Goal: Task Accomplishment & Management: Complete application form

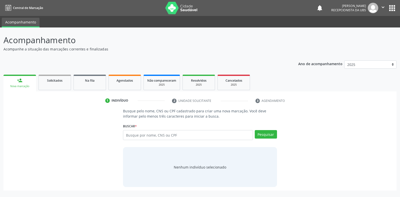
click at [127, 136] on input "text" at bounding box center [188, 135] width 130 height 10
type input "898003417264962"
click at [261, 135] on button "Pesquisar" at bounding box center [266, 134] width 22 height 9
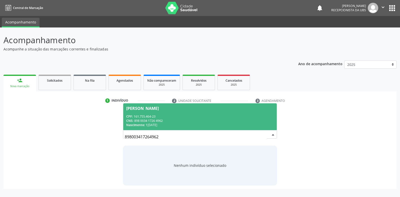
click at [130, 109] on div "[PERSON_NAME]" at bounding box center [142, 109] width 33 height 4
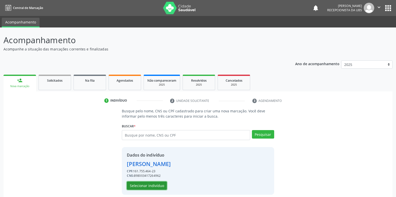
click at [137, 187] on button "Selecionar indivíduo" at bounding box center [147, 186] width 40 height 9
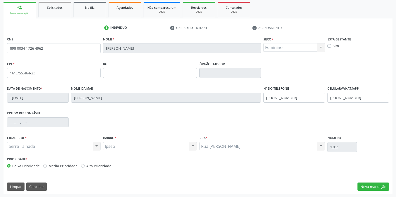
scroll to position [74, 0]
click at [365, 186] on button "Nova marcação" at bounding box center [373, 186] width 32 height 9
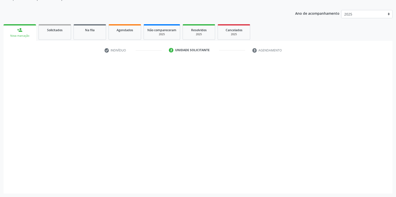
scroll to position [51, 0]
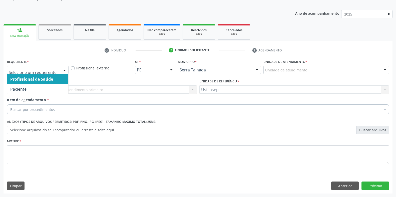
click at [67, 71] on div at bounding box center [65, 70] width 8 height 9
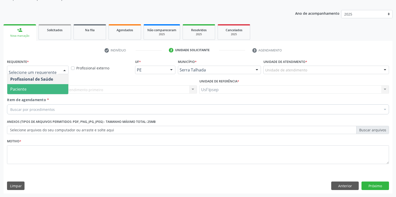
click at [39, 91] on span "Paciente" at bounding box center [37, 89] width 61 height 10
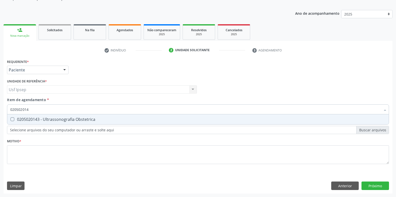
type input "0205020143"
click at [12, 120] on Obstetrica at bounding box center [13, 120] width 4 height 4
click at [11, 120] on Obstetrica "checkbox" at bounding box center [8, 119] width 3 height 3
checkbox Obstetrica "true"
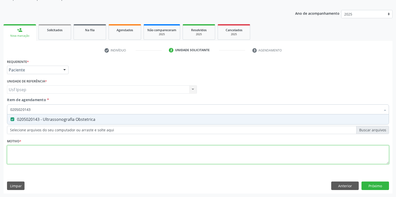
click at [14, 156] on div "Requerente * Paciente Profissional de Saúde Paciente Nenhum resultado encontrad…" at bounding box center [198, 114] width 382 height 113
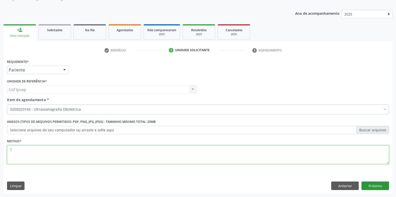
type textarea "1"
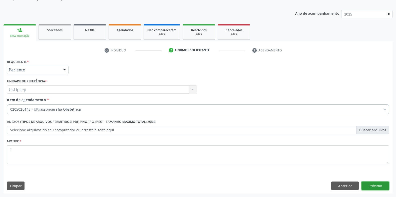
click at [371, 186] on button "Próximo" at bounding box center [375, 186] width 28 height 9
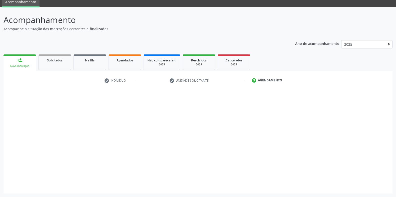
scroll to position [20, 0]
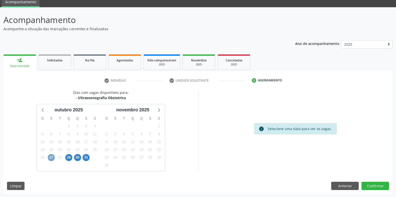
click at [52, 158] on span "27" at bounding box center [51, 157] width 7 height 7
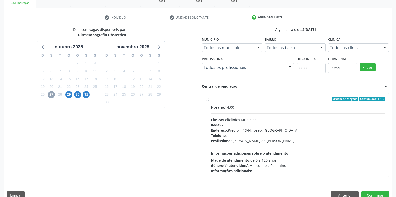
scroll to position [93, 0]
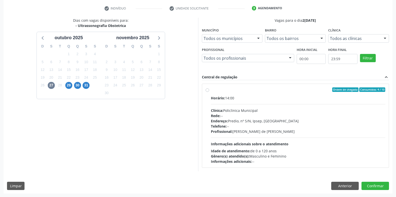
click at [211, 91] on label "Ordem de chegada Consumidos: 4 / 10 Horário: 14:00 Clínica: Policlinica Municip…" at bounding box center [298, 126] width 175 height 77
click at [207, 91] on input "Ordem de chegada Consumidos: 4 / 10 Horário: 14:00 Clínica: Policlinica Municip…" at bounding box center [208, 90] width 4 height 5
radio input "true"
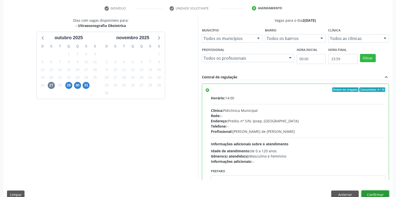
click at [369, 194] on button "Confirmar" at bounding box center [375, 195] width 28 height 9
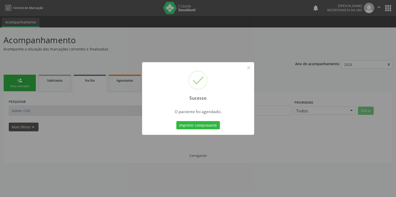
scroll to position [0, 0]
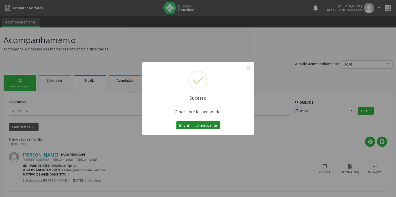
click at [187, 125] on button "Imprimir comprovante" at bounding box center [198, 125] width 44 height 9
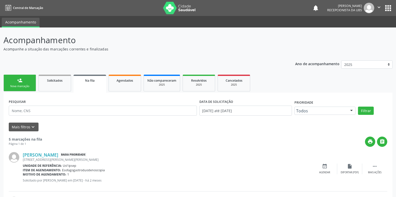
drag, startPoint x: 0, startPoint y: 12, endPoint x: 373, endPoint y: 124, distance: 389.3
click at [373, 124] on div "Mais filtros keyboard_arrow_down" at bounding box center [198, 127] width 381 height 9
drag, startPoint x: 106, startPoint y: 72, endPoint x: 280, endPoint y: 155, distance: 192.6
click at [280, 155] on div "[PERSON_NAME] Baixa Prioridade" at bounding box center [167, 155] width 289 height 6
click at [245, 39] on p "Acompanhamento" at bounding box center [140, 40] width 272 height 13
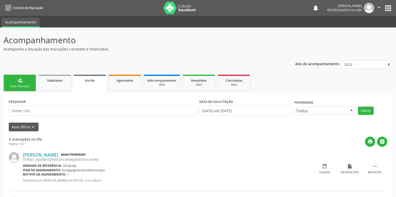
click at [14, 86] on div "Nova marcação" at bounding box center [19, 87] width 25 height 4
click at [18, 87] on div "Nova marcação" at bounding box center [19, 87] width 25 height 4
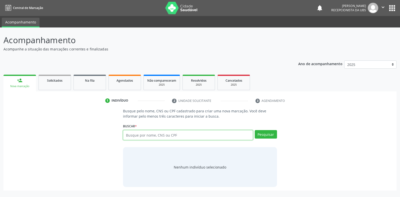
click at [127, 134] on input "text" at bounding box center [188, 135] width 130 height 10
type input "33714215468"
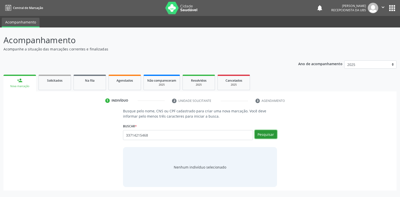
click at [260, 135] on button "Pesquisar" at bounding box center [266, 134] width 22 height 9
type input "33714215468"
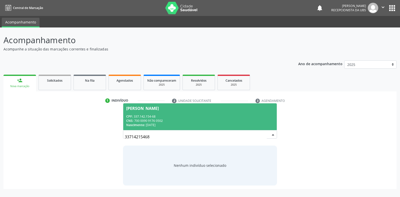
click at [135, 109] on div "[PERSON_NAME]" at bounding box center [142, 109] width 33 height 4
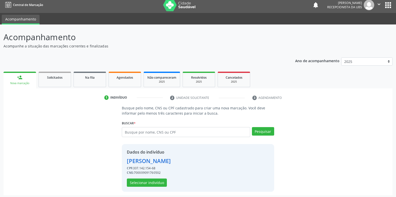
scroll to position [5, 0]
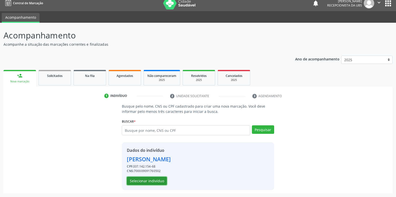
click at [147, 182] on button "Selecionar indivíduo" at bounding box center [147, 181] width 40 height 9
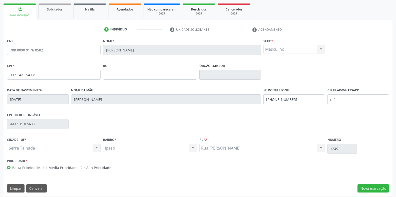
scroll to position [74, 0]
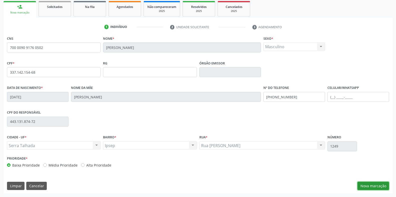
click at [367, 187] on button "Nova marcação" at bounding box center [373, 186] width 32 height 9
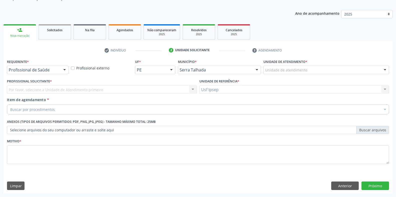
scroll to position [51, 0]
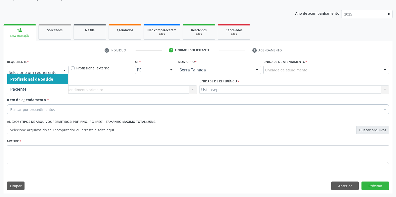
click at [66, 70] on div at bounding box center [65, 70] width 8 height 9
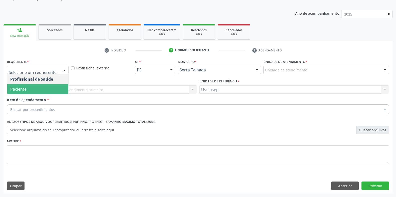
click at [20, 89] on span "Paciente" at bounding box center [18, 90] width 16 height 6
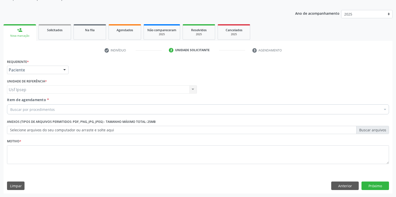
click at [10, 106] on div "Buscar por procedimentos" at bounding box center [198, 110] width 382 height 10
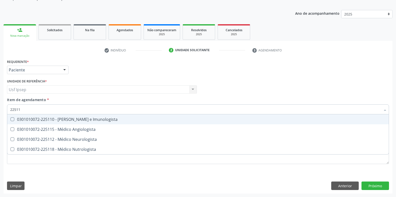
type input "225115"
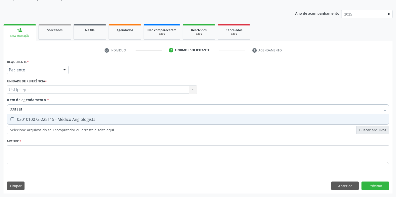
click at [13, 118] on Angiologista at bounding box center [13, 120] width 4 height 4
click at [11, 118] on Angiologista "checkbox" at bounding box center [8, 119] width 3 height 3
checkbox Angiologista "true"
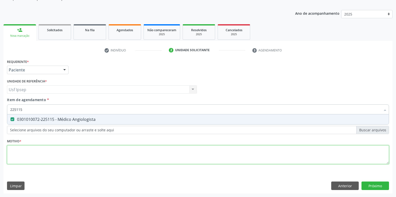
click at [15, 154] on div "Requerente * Paciente Profissional de Saúde Paciente Nenhum resultado encontrad…" at bounding box center [198, 114] width 382 height 113
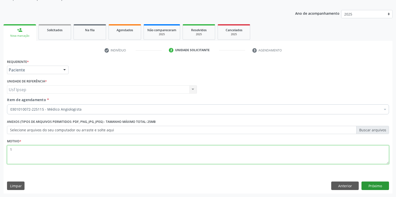
type textarea "1"
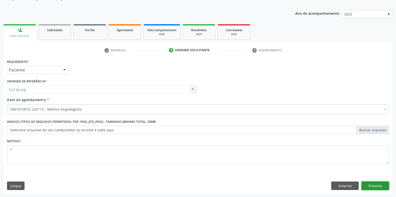
click at [373, 186] on button "Próximo" at bounding box center [375, 186] width 28 height 9
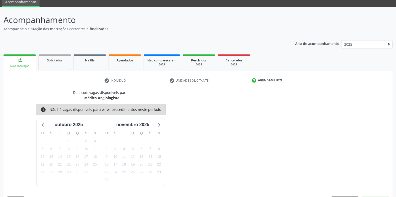
scroll to position [35, 0]
